Goal: Information Seeking & Learning: Learn about a topic

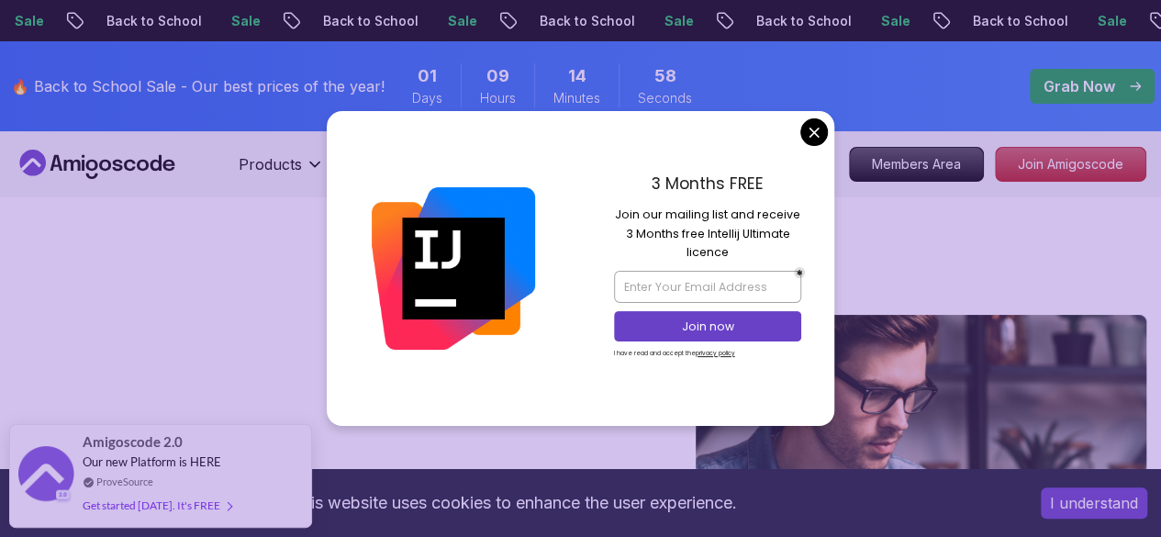
drag, startPoint x: 819, startPoint y: 126, endPoint x: 808, endPoint y: 120, distance: 12.3
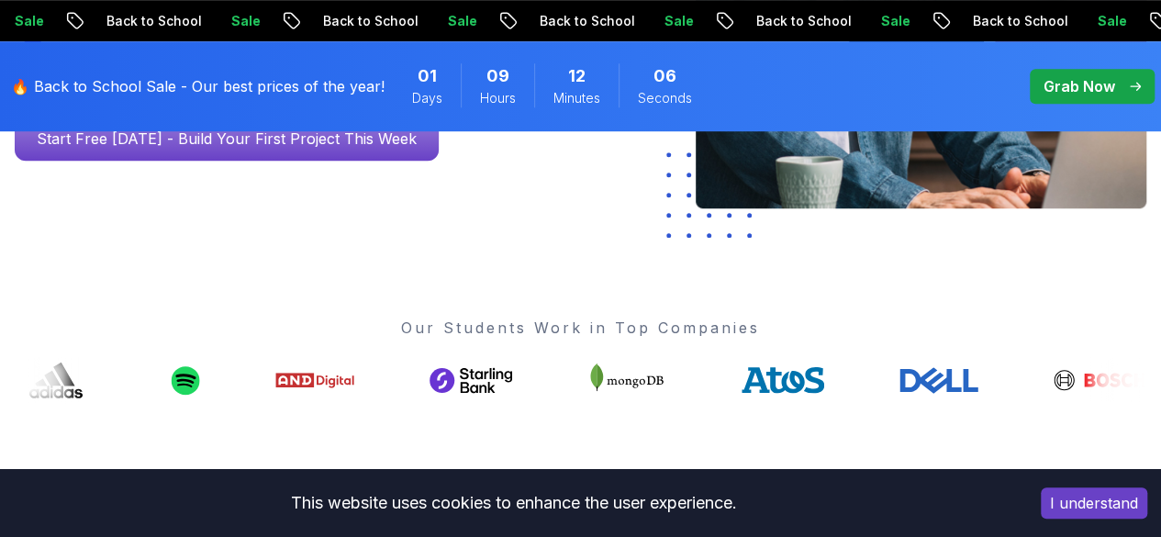
scroll to position [367, 0]
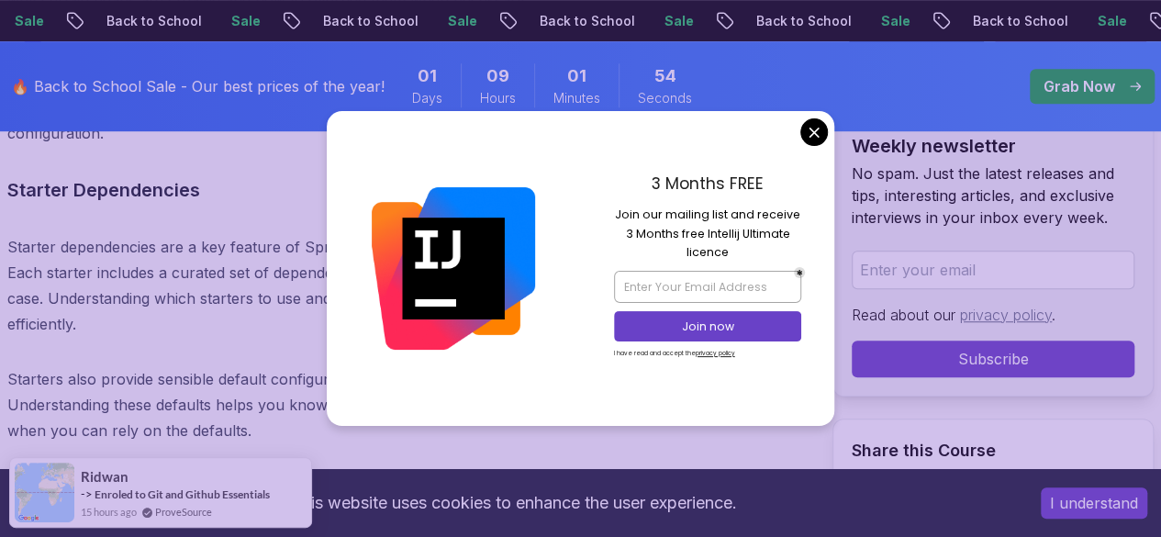
scroll to position [11030, 0]
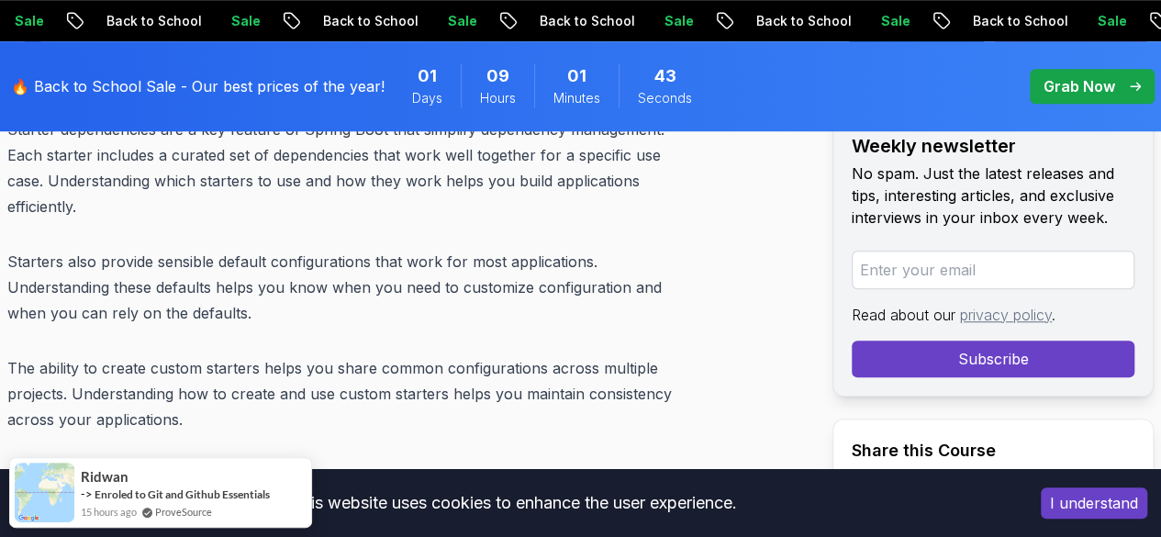
scroll to position [11122, 0]
